Goal: Task Accomplishment & Management: Use online tool/utility

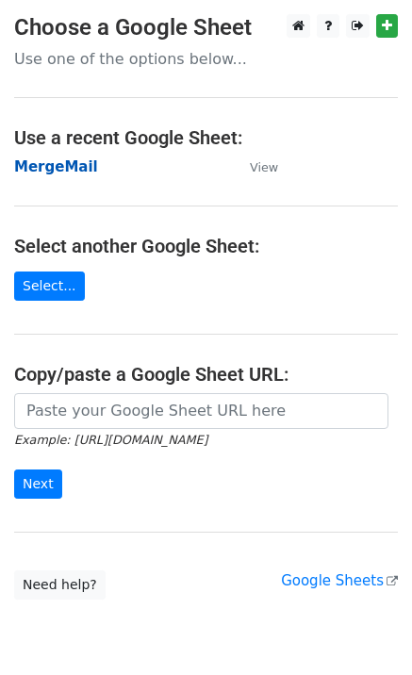
click at [41, 172] on strong "MergeMail" at bounding box center [56, 166] width 84 height 17
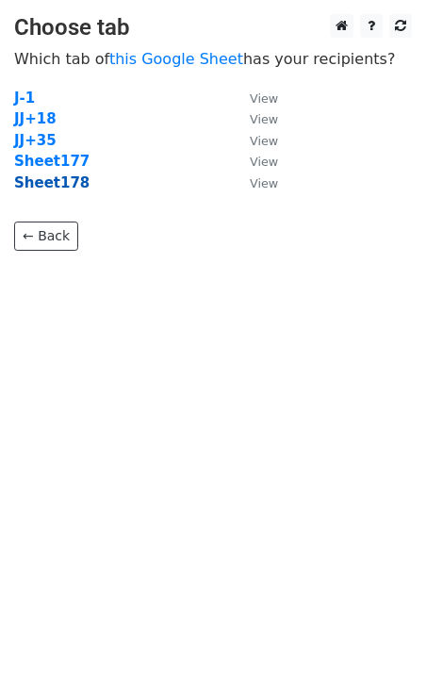
click at [65, 187] on strong "Sheet178" at bounding box center [51, 182] width 75 height 17
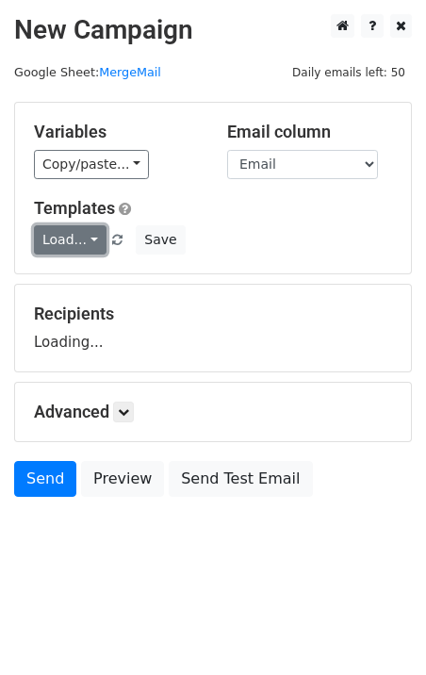
click at [86, 240] on link "Load..." at bounding box center [70, 239] width 73 height 29
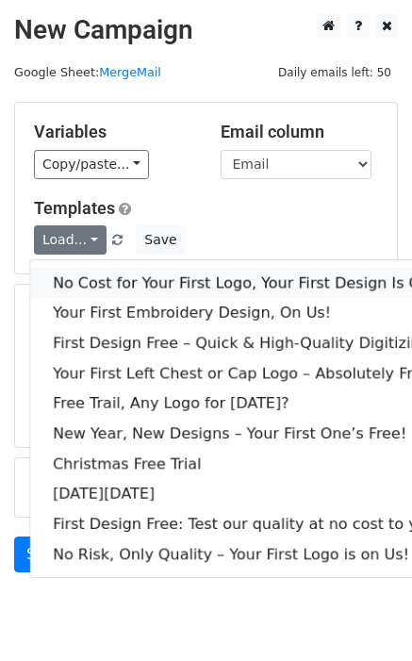
click at [107, 271] on link "No Cost for Your First Logo, Your First Design Is On Us!" at bounding box center [256, 283] width 453 height 30
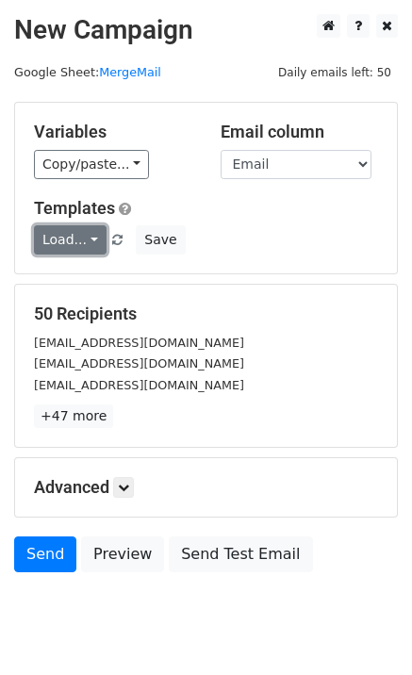
click at [56, 248] on link "Load..." at bounding box center [70, 239] width 73 height 29
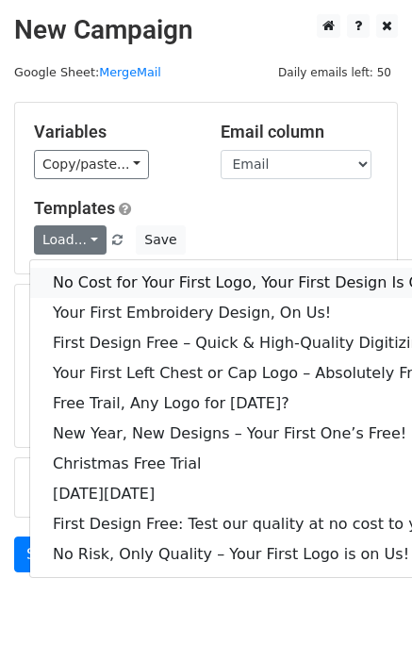
click at [83, 278] on link "No Cost for Your First Logo, Your First Design Is On Us!" at bounding box center [256, 283] width 453 height 30
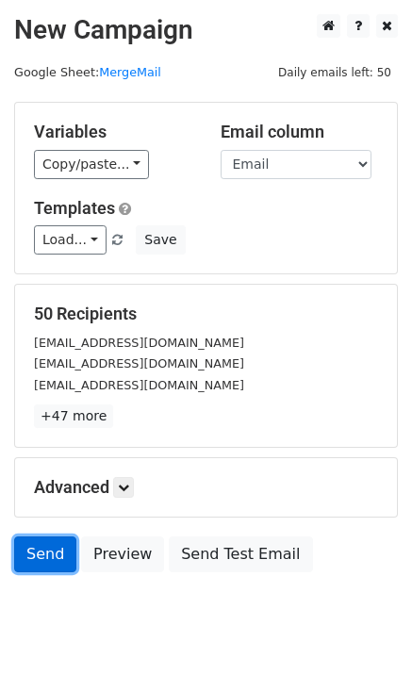
click at [47, 556] on link "Send" at bounding box center [45, 554] width 62 height 36
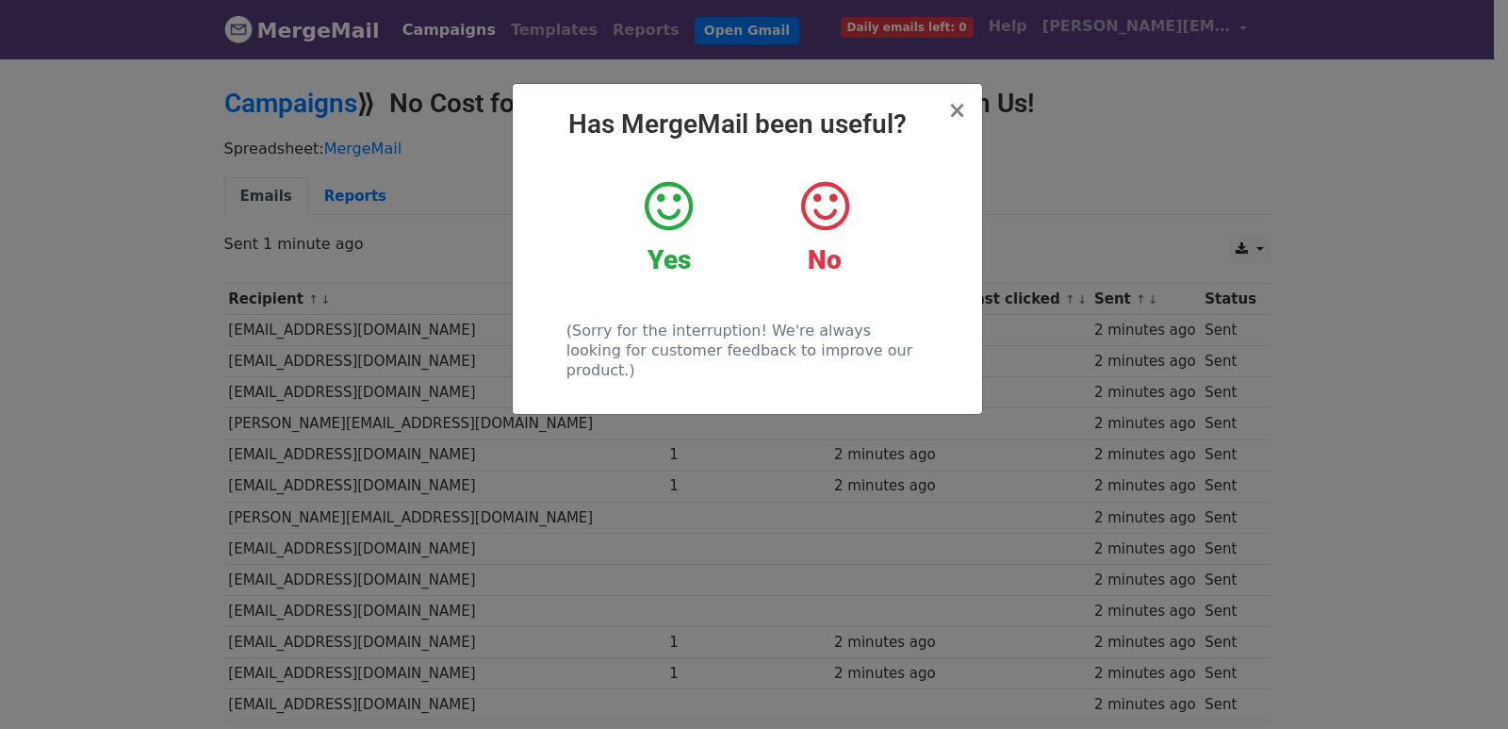
click at [694, 523] on div "× Has MergeMail been useful? Yes No (Sorry for the interruption! We're always l…" at bounding box center [754, 393] width 1508 height 672
